Goal: Find specific page/section

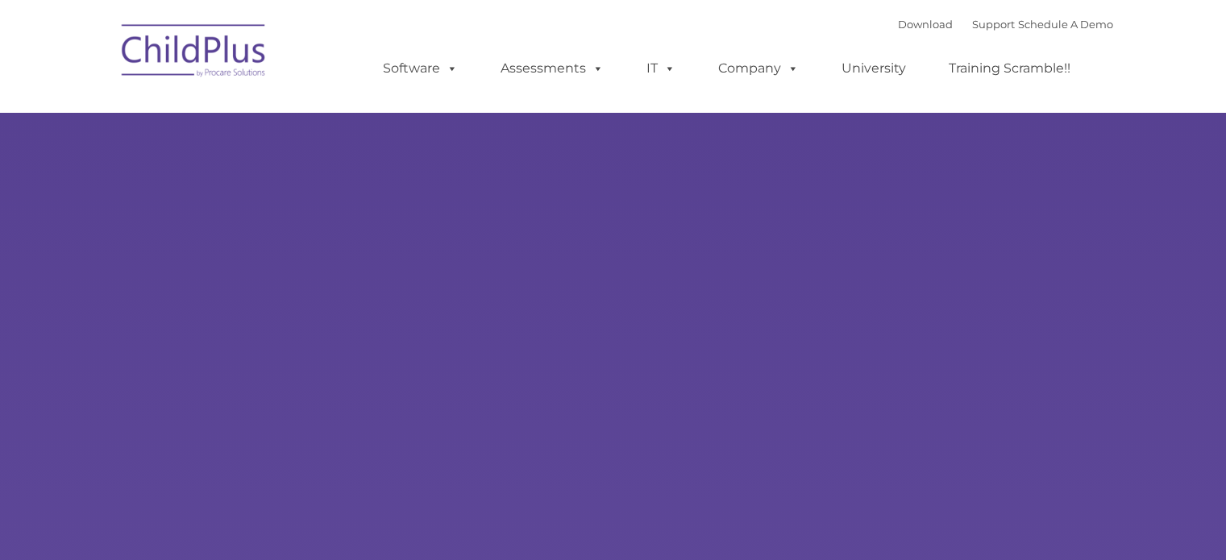
type input ""
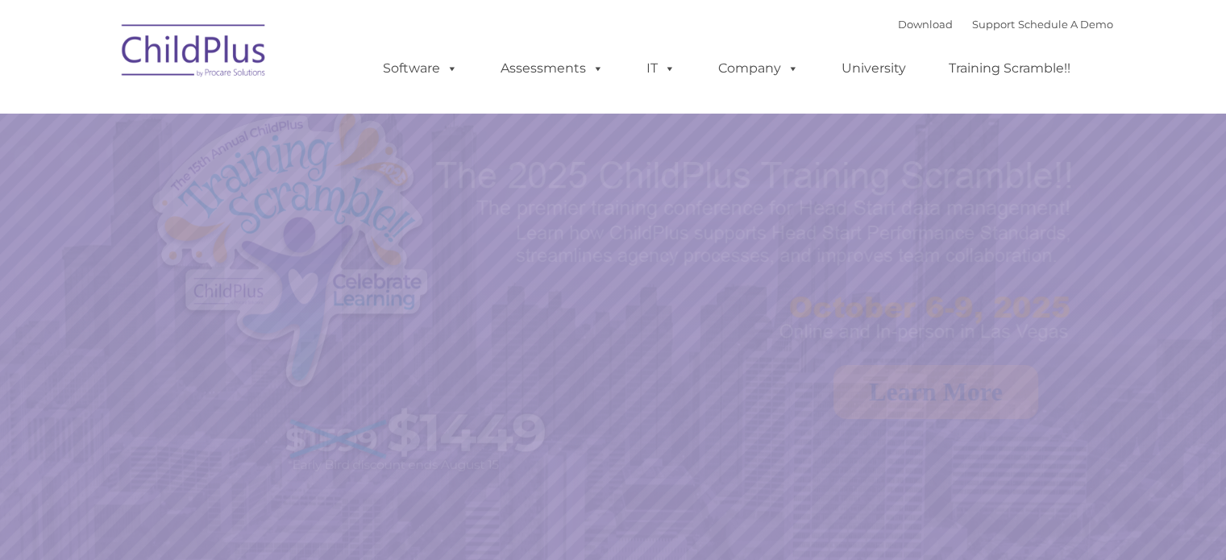
select select "MEDIUM"
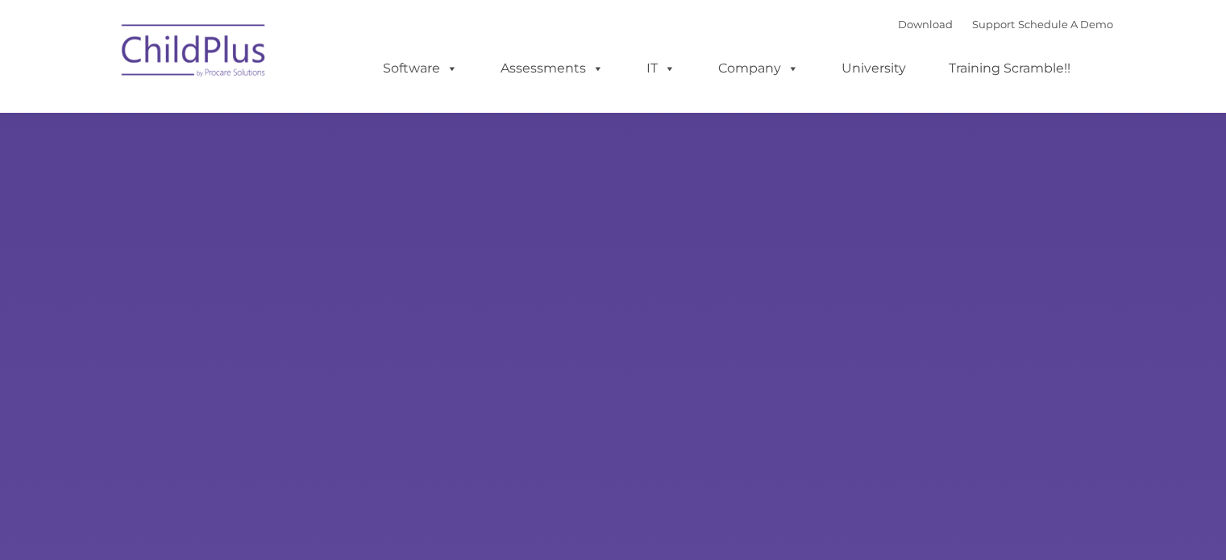
type input ""
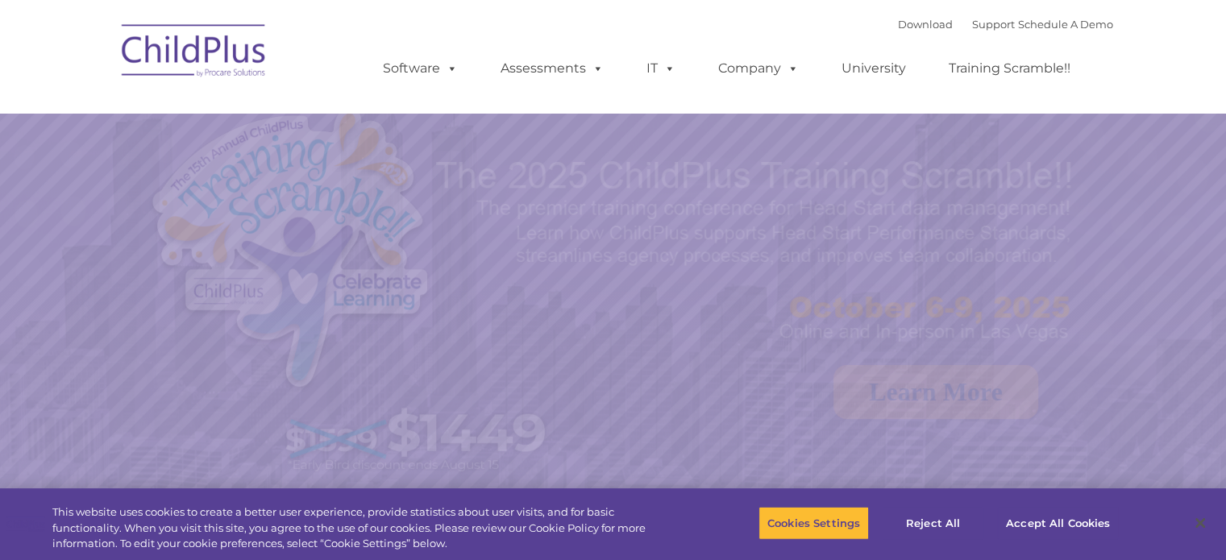
select select "MEDIUM"
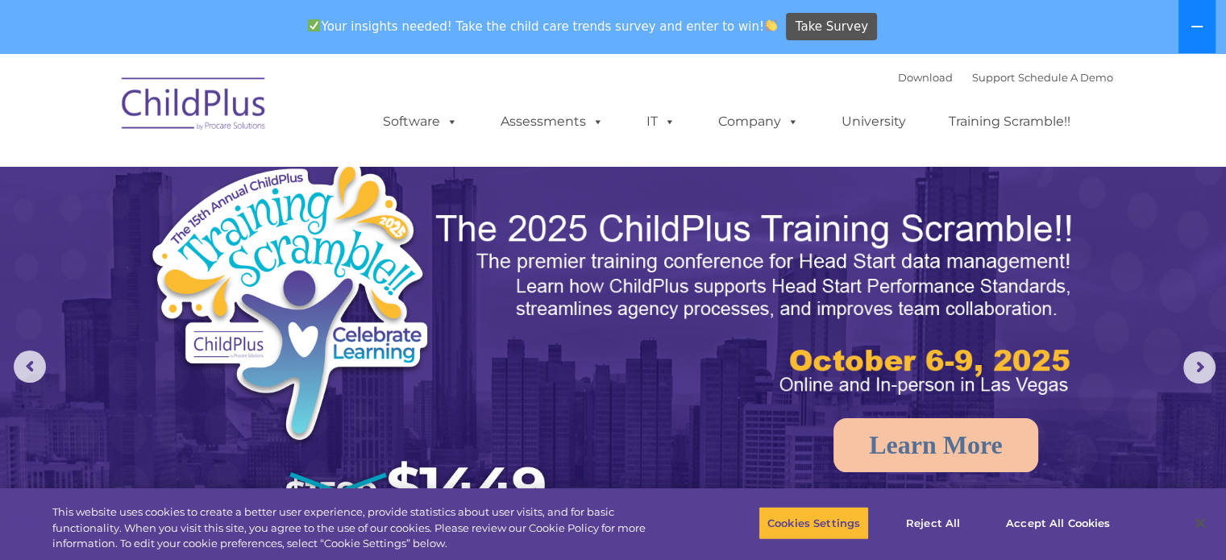
click at [1197, 20] on icon at bounding box center [1197, 26] width 13 height 13
